Goal: Transaction & Acquisition: Purchase product/service

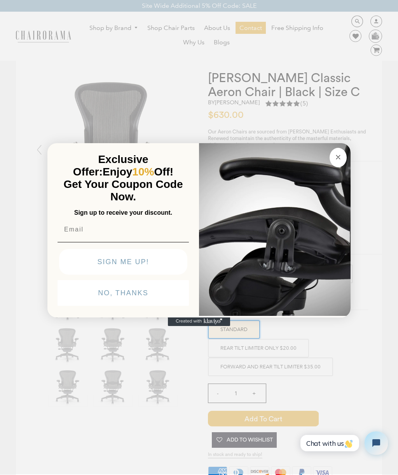
click at [344, 154] on button "Close dialog" at bounding box center [338, 157] width 17 height 19
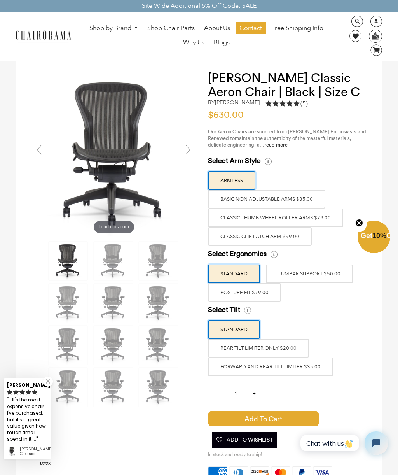
click at [258, 291] on label "POSTURE FIT $79.00" at bounding box center [244, 292] width 73 height 19
click at [0, 0] on input "POSTURE FIT $79.00" at bounding box center [0, 0] width 0 height 0
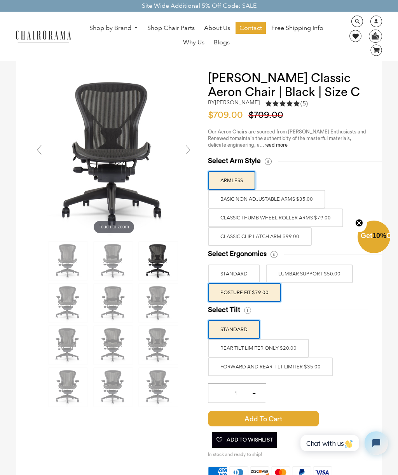
click at [304, 273] on label "LUMBAR SUPPORT $50.00" at bounding box center [309, 274] width 87 height 19
click at [0, 0] on input "LUMBAR SUPPORT $50.00" at bounding box center [0, 0] width 0 height 0
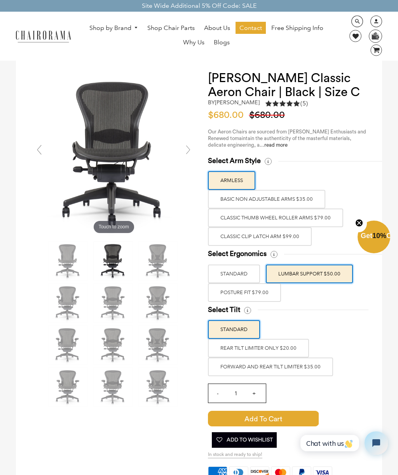
click at [248, 293] on label "POSTURE FIT $79.00" at bounding box center [244, 292] width 73 height 19
click at [0, 0] on input "POSTURE FIT $79.00" at bounding box center [0, 0] width 0 height 0
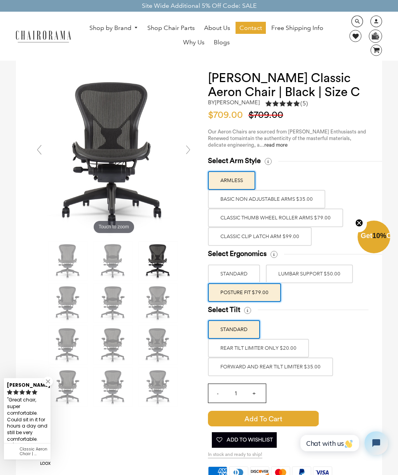
click at [232, 233] on label "Classic Clip Latch Arm $99.00" at bounding box center [260, 236] width 104 height 19
click at [0, 0] on input "Classic Clip Latch Arm $99.00" at bounding box center [0, 0] width 0 height 0
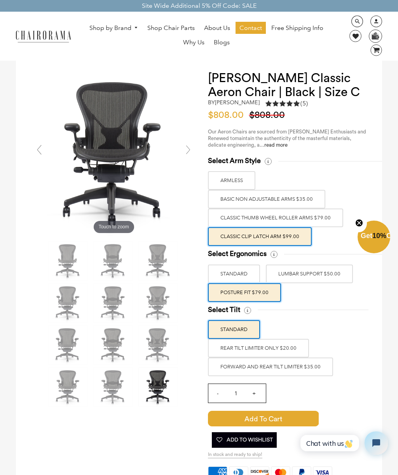
click at [287, 372] on label "FORWARD AND REAR TILT LIMITER $35.00" at bounding box center [270, 367] width 125 height 19
click at [0, 0] on input "FORWARD AND REAR TILT LIMITER $35.00" at bounding box center [0, 0] width 0 height 0
